Goal: Information Seeking & Learning: Learn about a topic

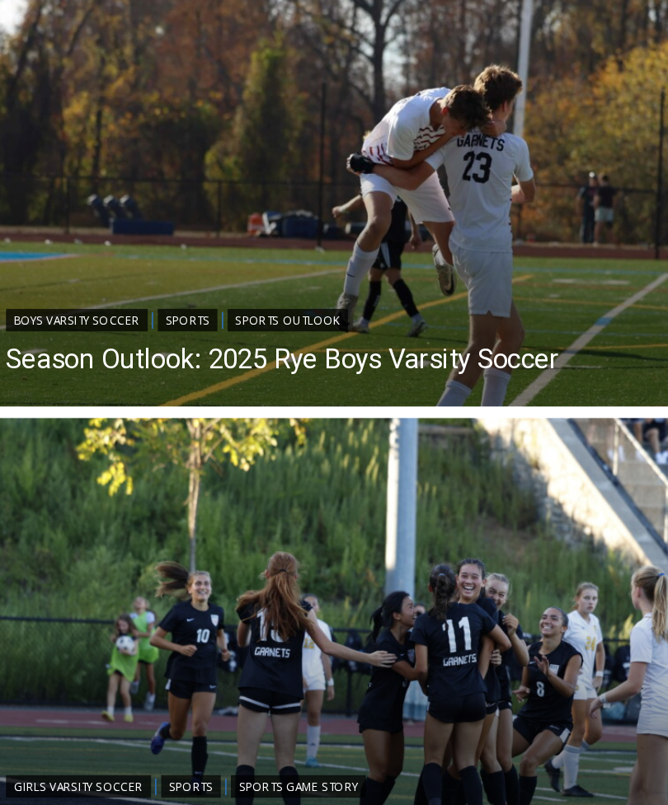
scroll to position [960, 0]
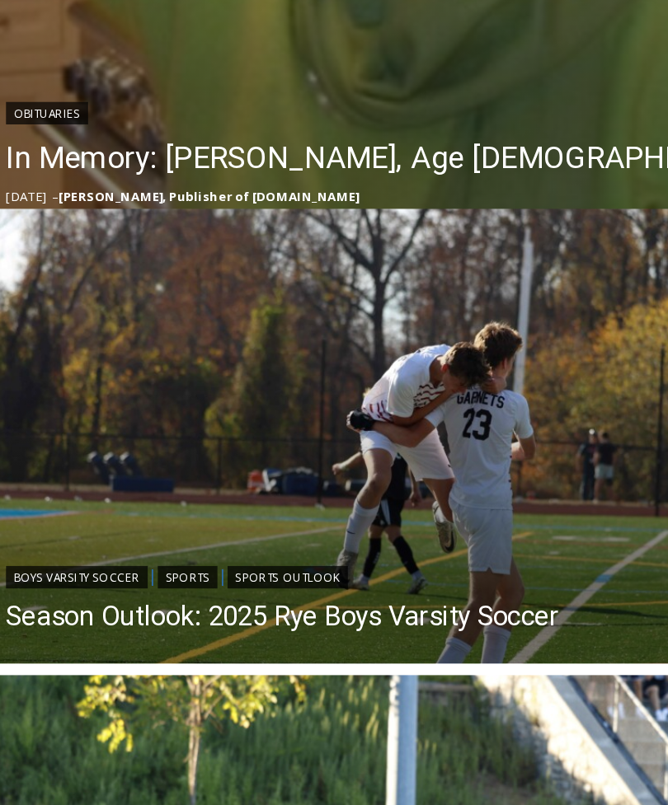
click at [380, 401] on header "Boys Varsity Soccer | Sports | Sports Outlook Season Outlook: 2025 Rye Boys Var…" at bounding box center [219, 440] width 439 height 93
click at [358, 454] on link "Season Outlook: 2025 Rye Boys Varsity Soccer" at bounding box center [219, 452] width 406 height 25
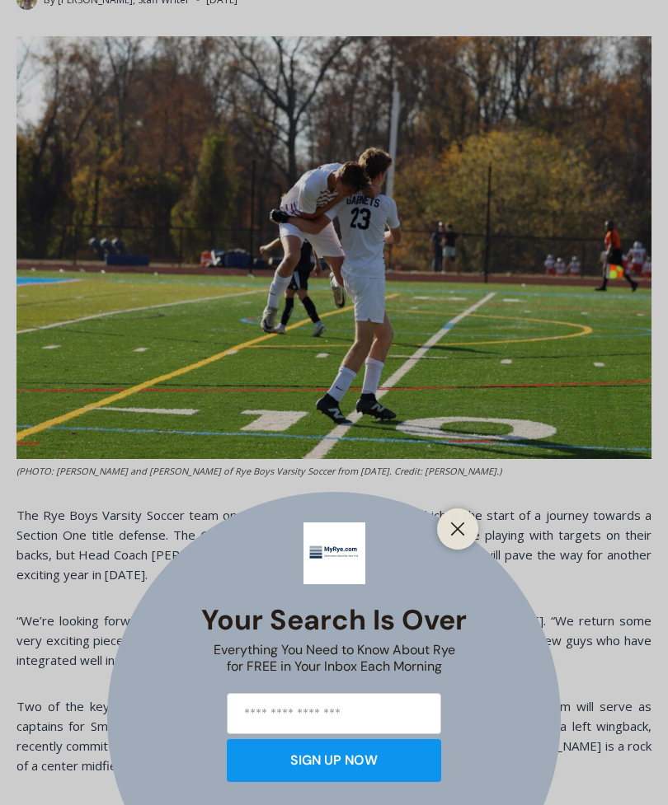
scroll to position [586, 0]
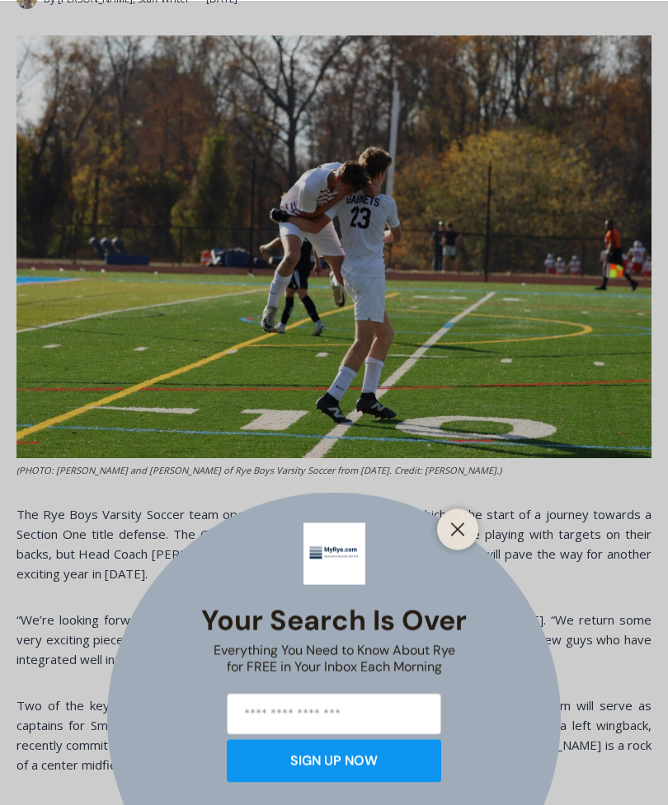
click at [462, 537] on icon "Close" at bounding box center [457, 529] width 15 height 15
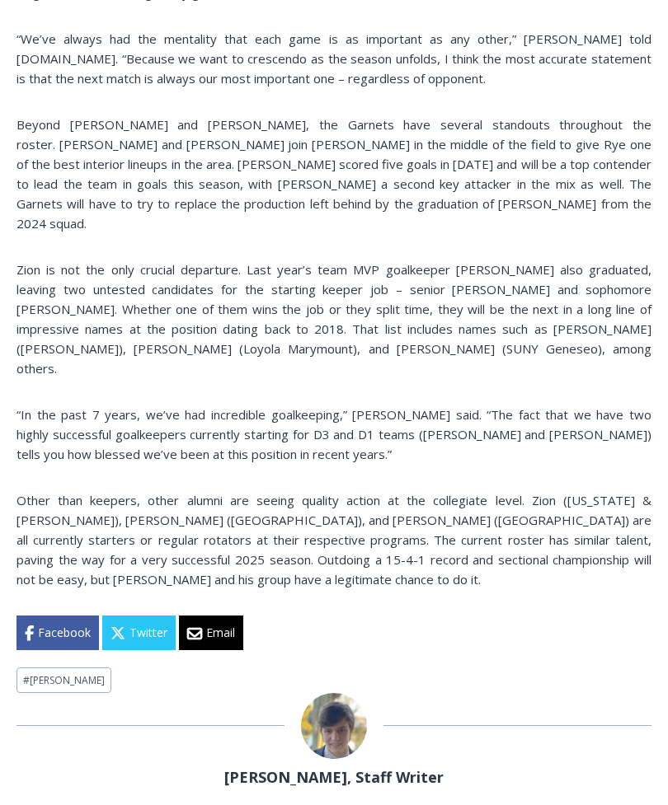
scroll to position [1596, 0]
